Goal: Information Seeking & Learning: Learn about a topic

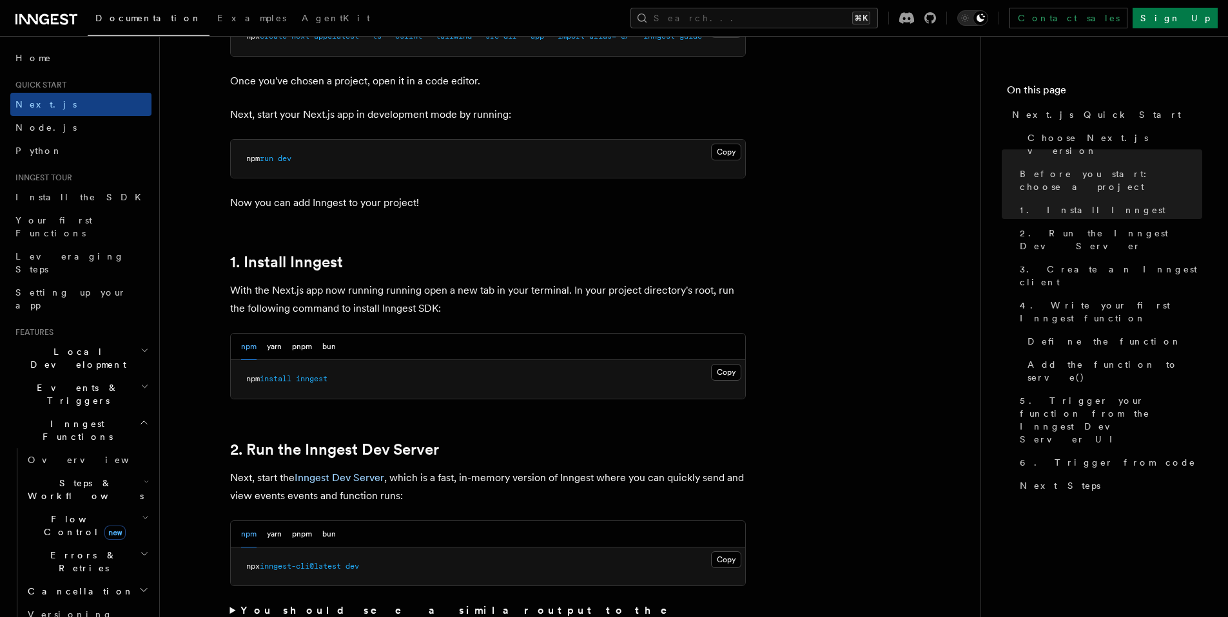
scroll to position [288, 0]
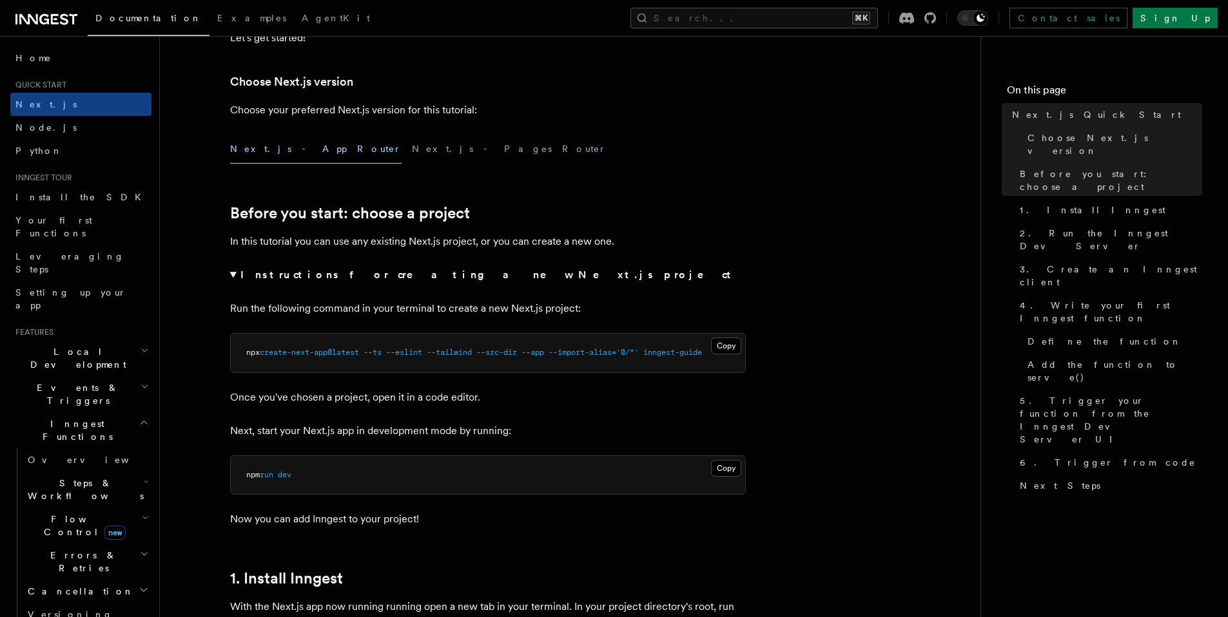
click at [84, 508] on h2 "Flow Control new" at bounding box center [87, 526] width 129 height 36
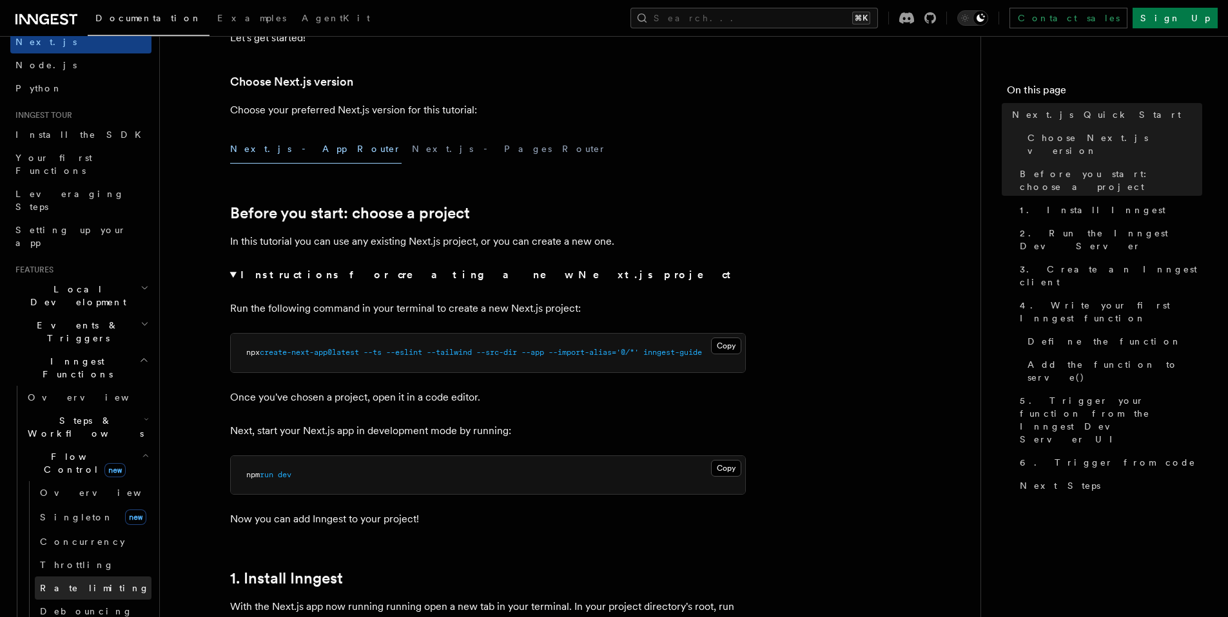
scroll to position [72, 0]
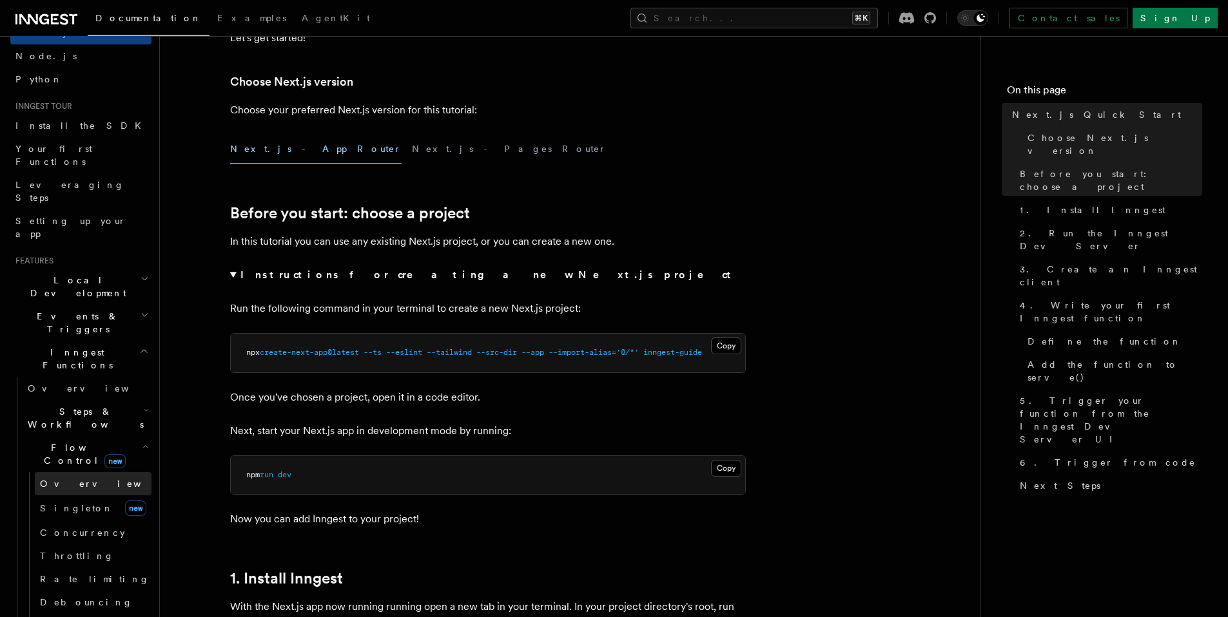
click at [84, 472] on link "Overview" at bounding box center [93, 483] width 117 height 23
